Goal: Navigation & Orientation: Find specific page/section

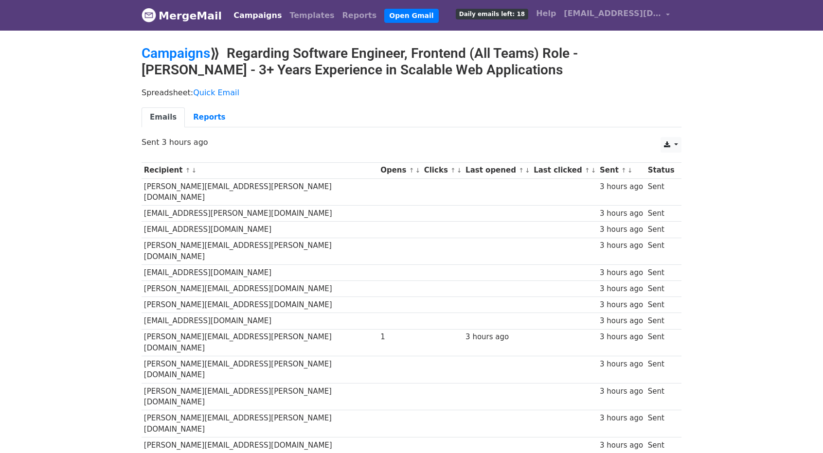
scroll to position [81, 0]
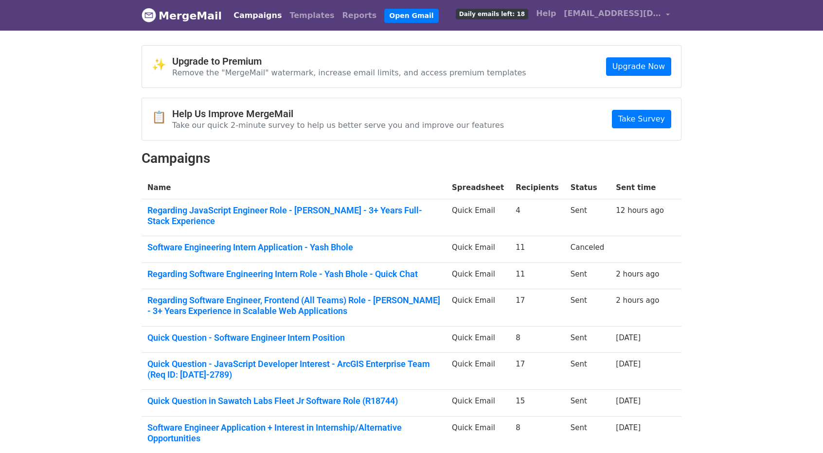
scroll to position [6, 0]
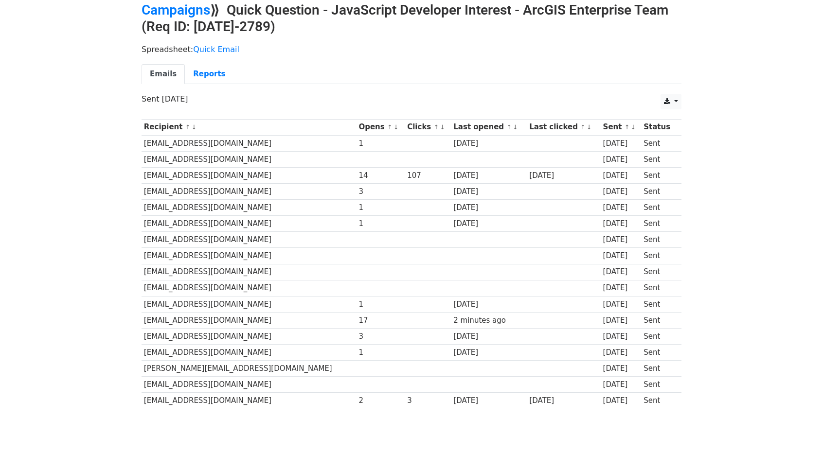
scroll to position [44, 0]
